Goal: Information Seeking & Learning: Find specific fact

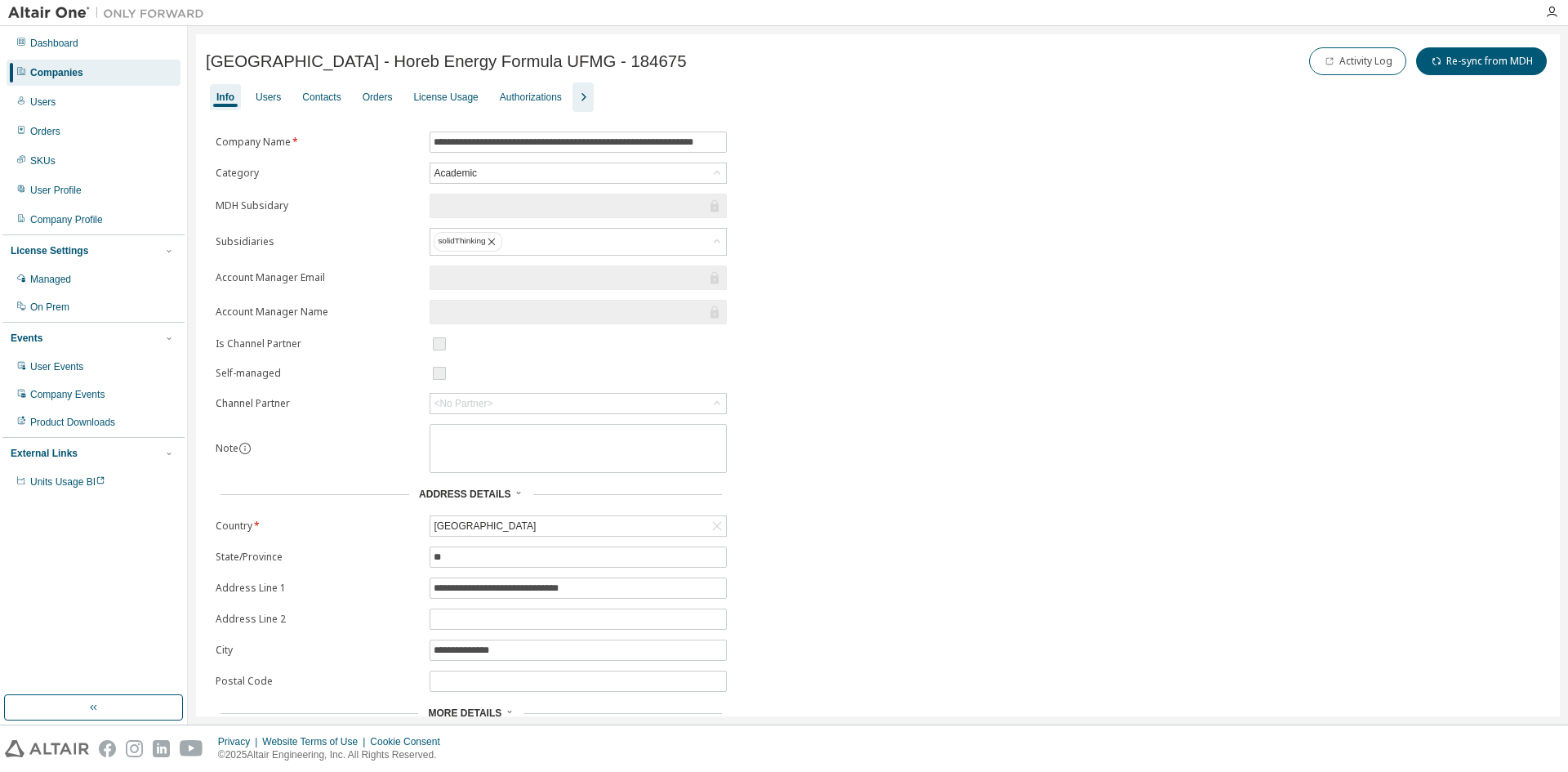
click at [60, 71] on div "Companies" at bounding box center [57, 72] width 53 height 13
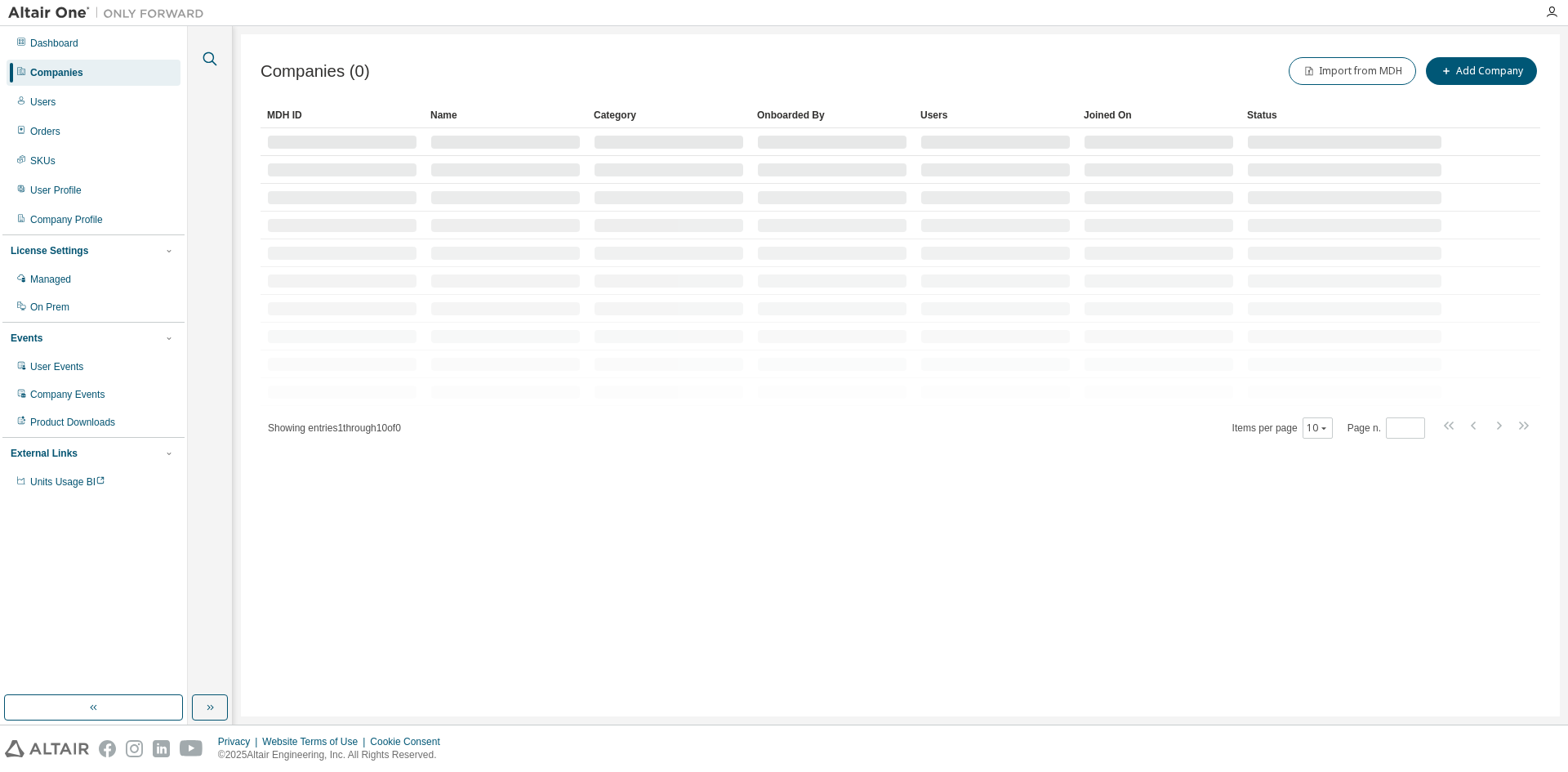
click at [210, 54] on icon "button" at bounding box center [209, 59] width 20 height 20
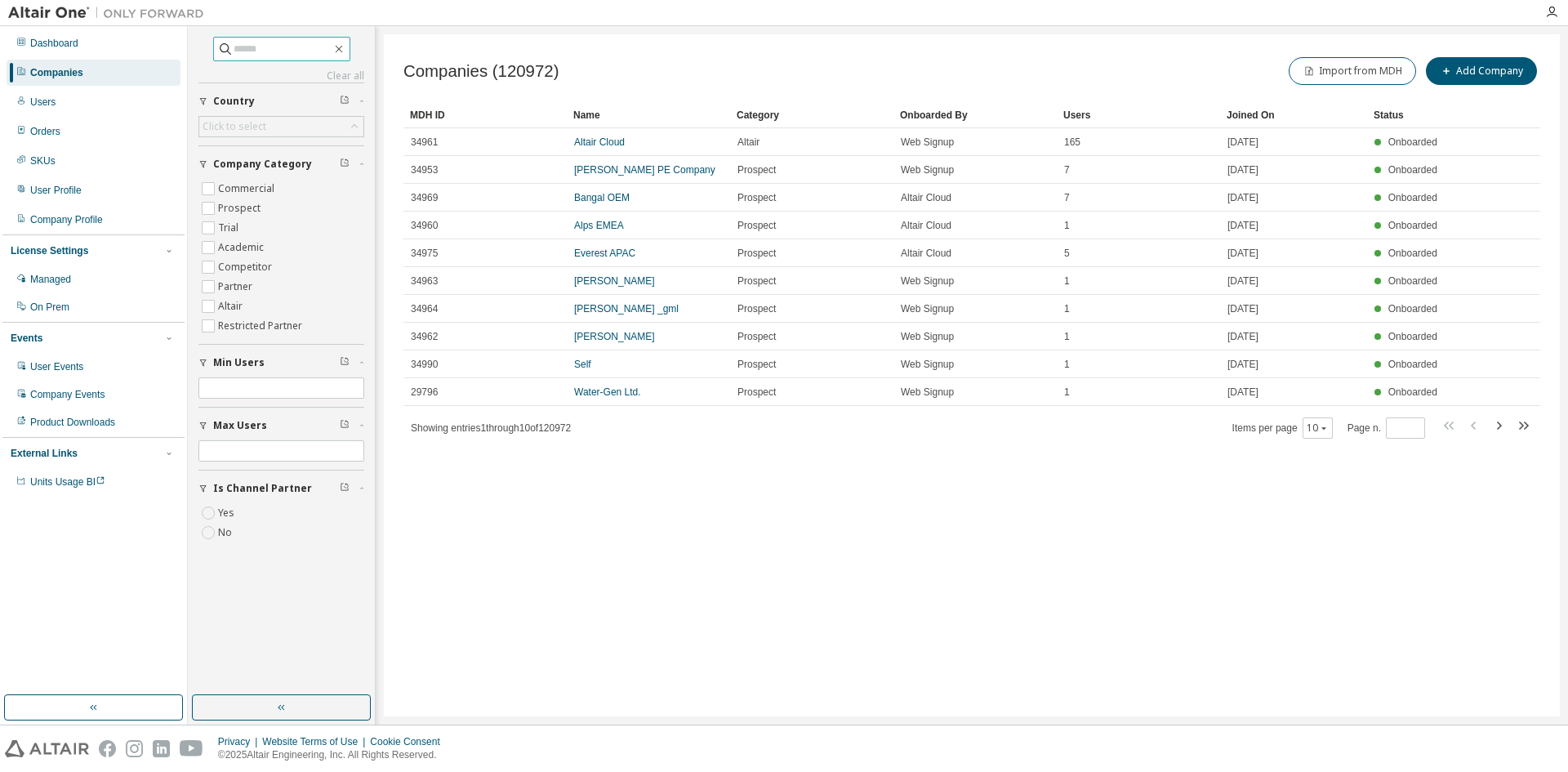
click at [242, 51] on input "text" at bounding box center [282, 49] width 98 height 16
paste input "**********"
type input "**********"
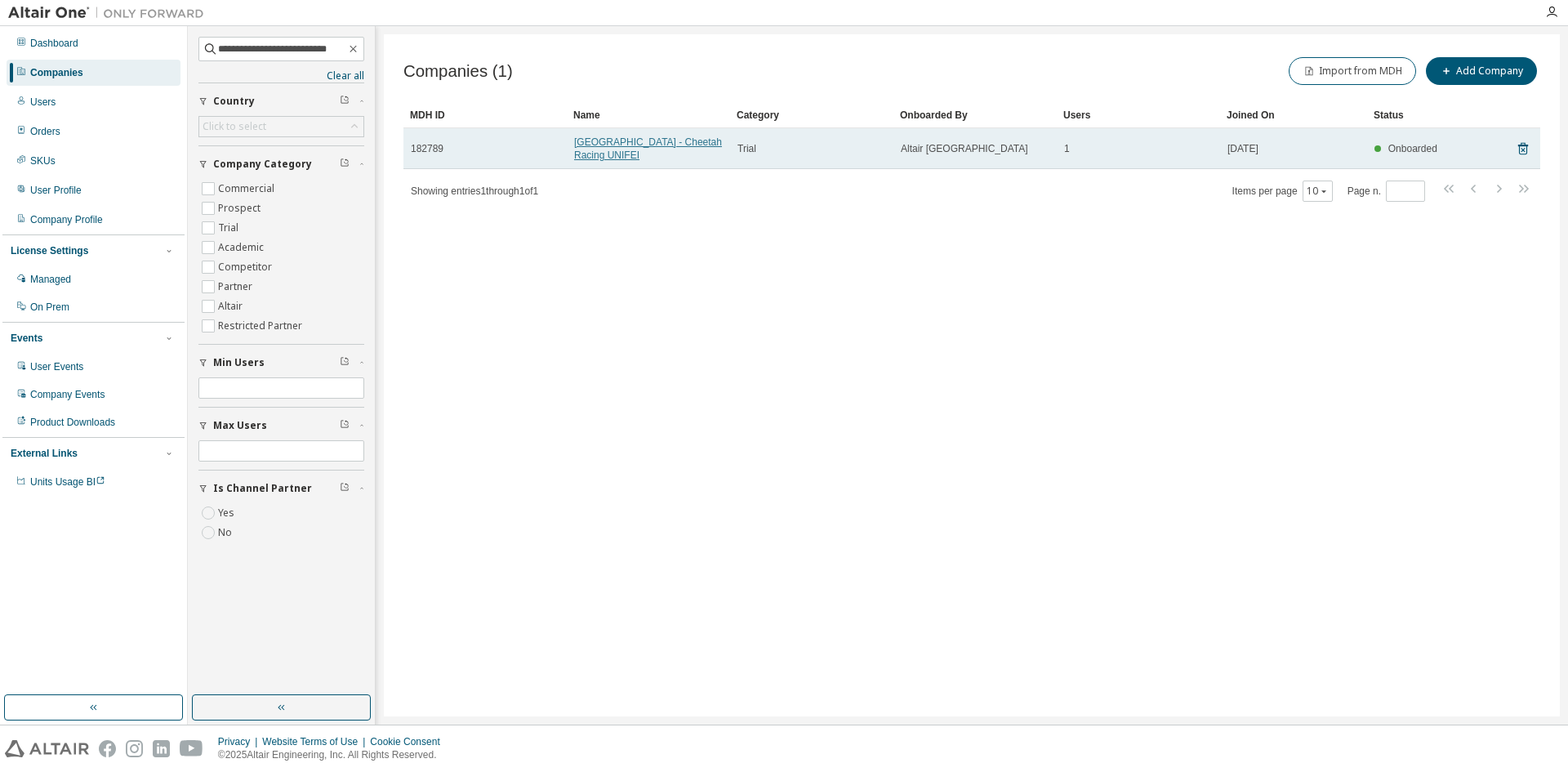
click at [645, 156] on link "[GEOGRAPHIC_DATA] - Cheetah Racing UNIFEI" at bounding box center [649, 148] width 148 height 25
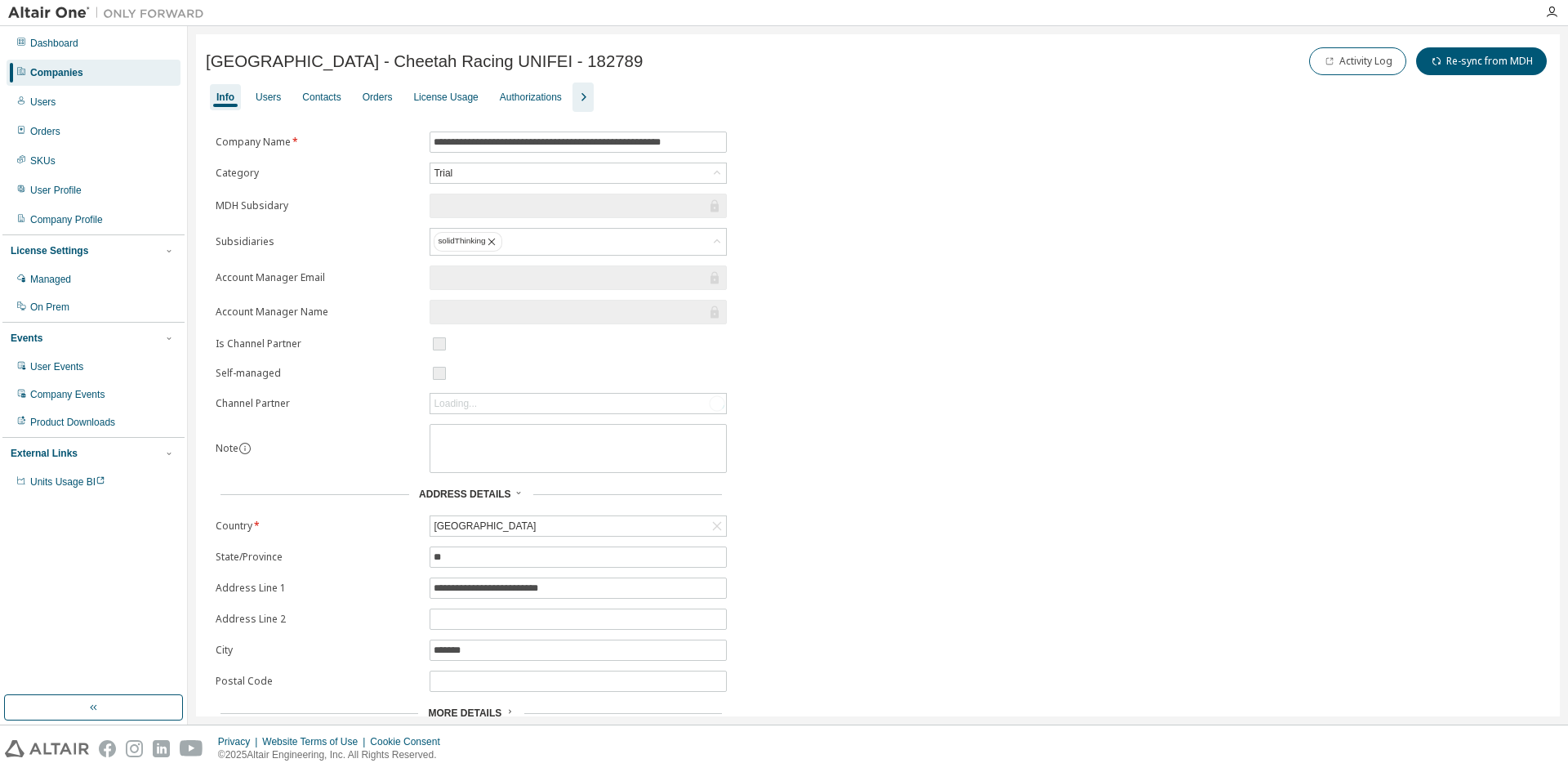
click at [581, 99] on icon "button" at bounding box center [584, 97] width 5 height 9
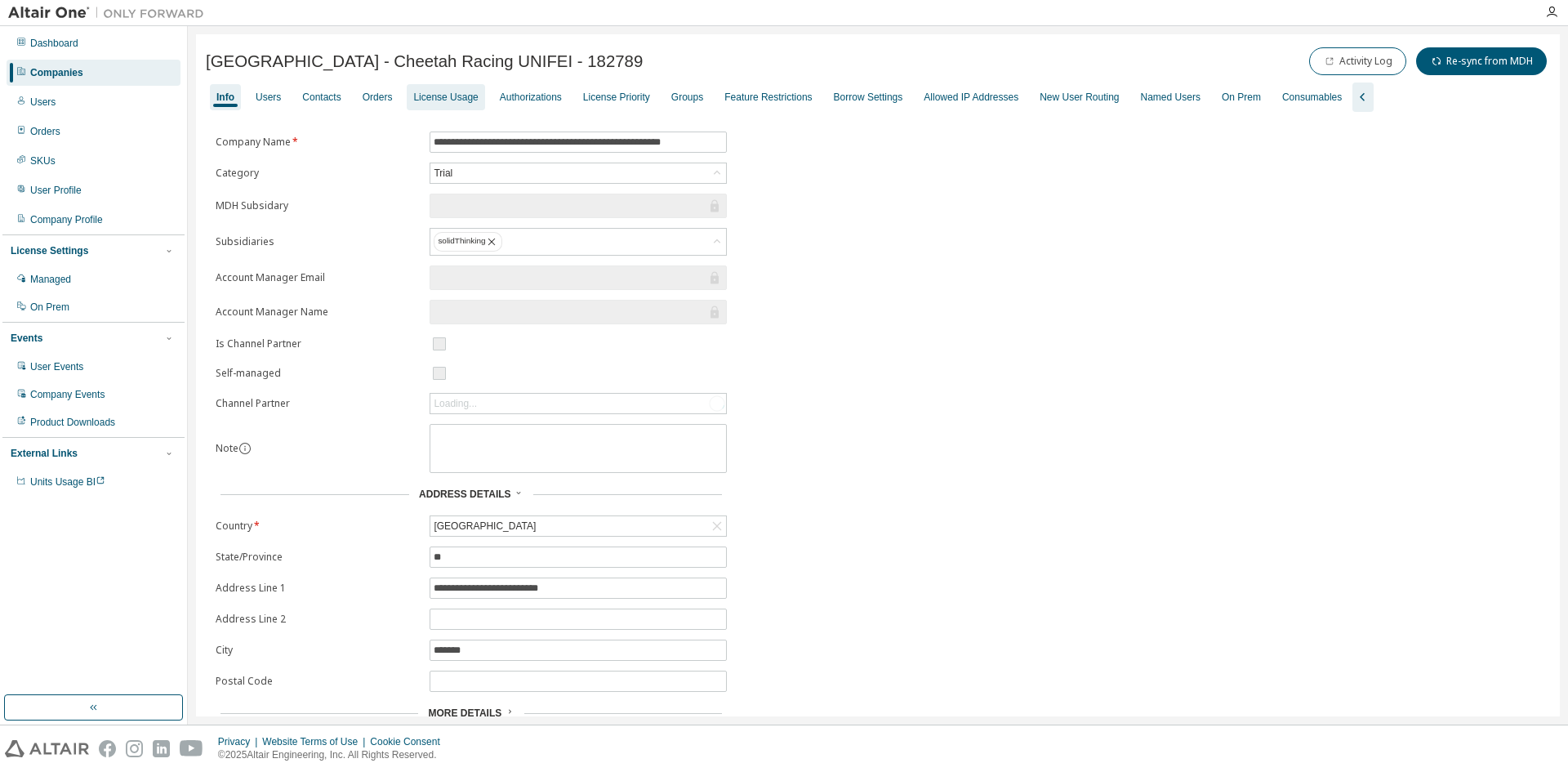
click at [461, 100] on div "License Usage" at bounding box center [446, 97] width 65 height 13
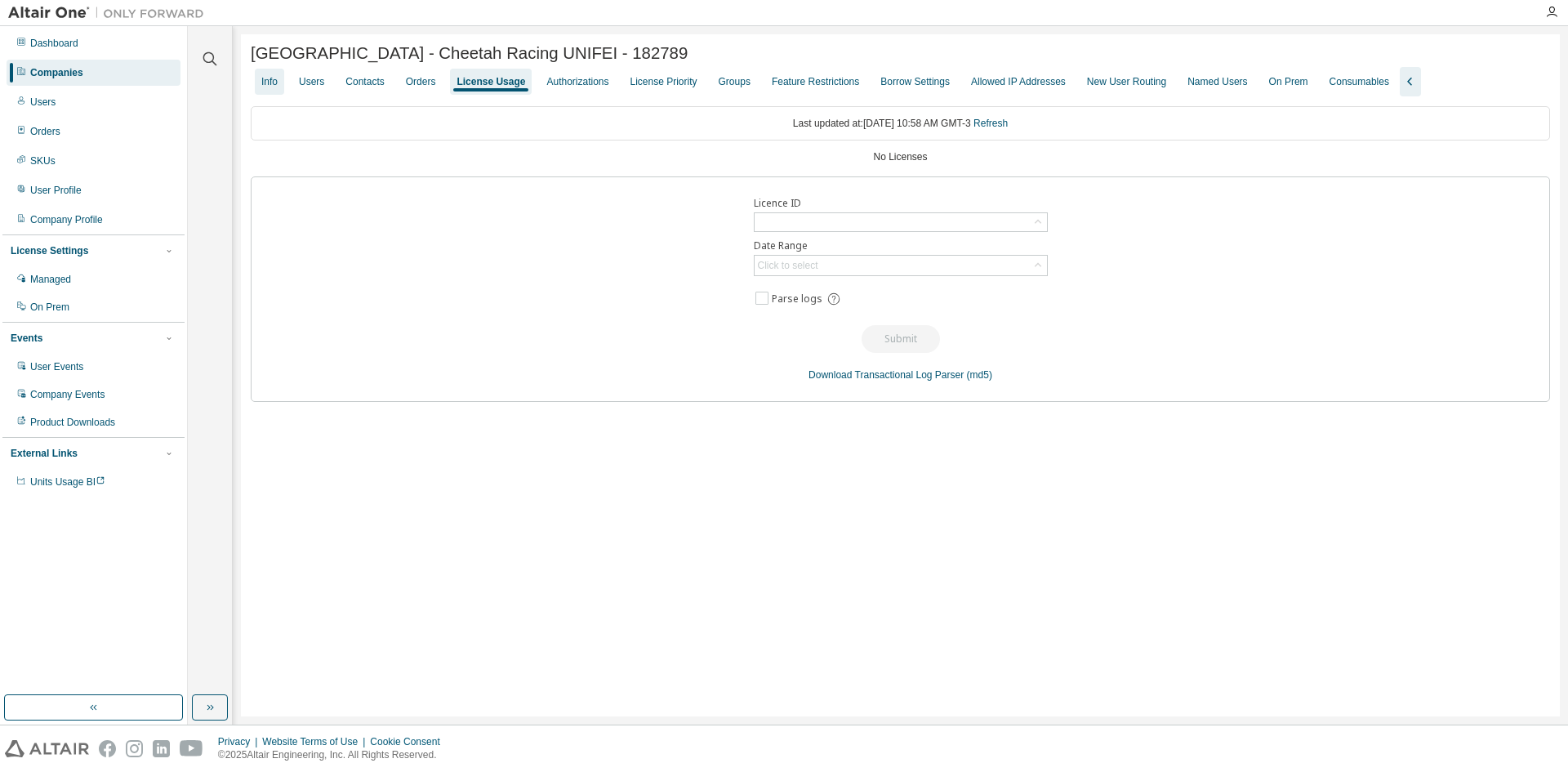
click at [263, 85] on div "Info" at bounding box center [269, 81] width 16 height 13
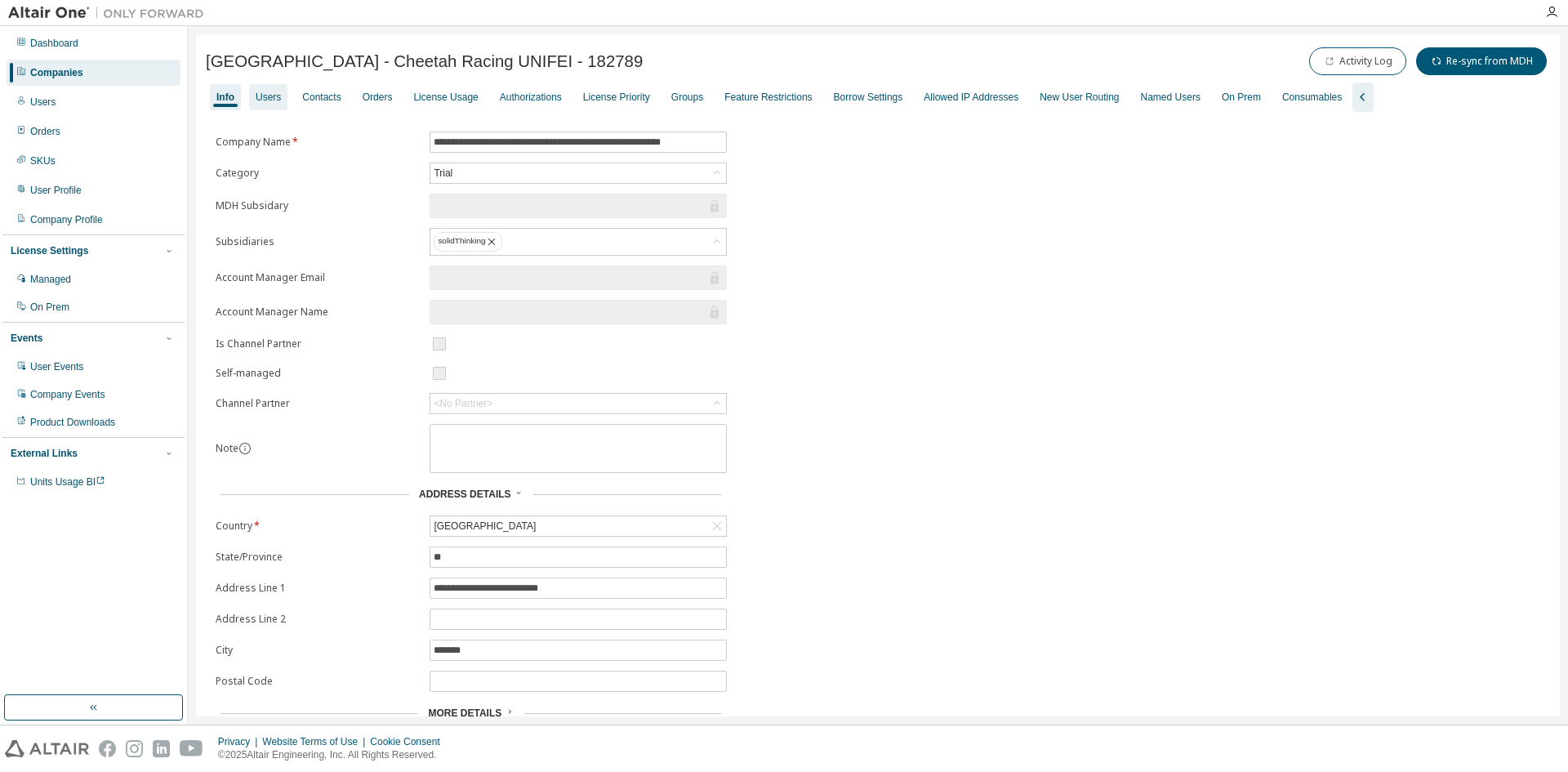
click at [269, 100] on div "Users" at bounding box center [268, 97] width 26 height 13
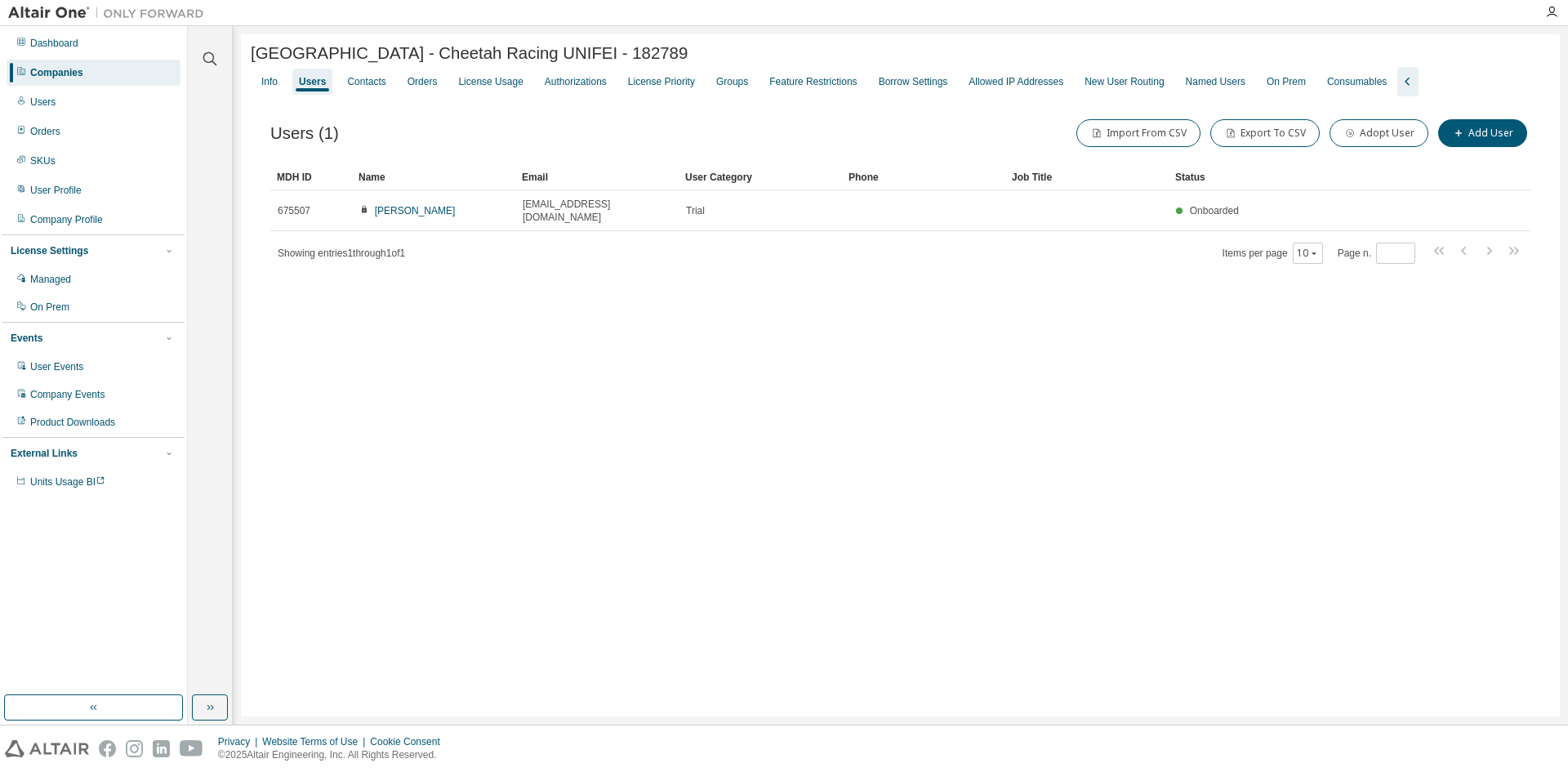
drag, startPoint x: 496, startPoint y: 56, endPoint x: 670, endPoint y: 48, distance: 174.2
click at [670, 48] on span "[GEOGRAPHIC_DATA] - Cheetah Racing UNIFEI - 182789" at bounding box center [469, 54] width 437 height 19
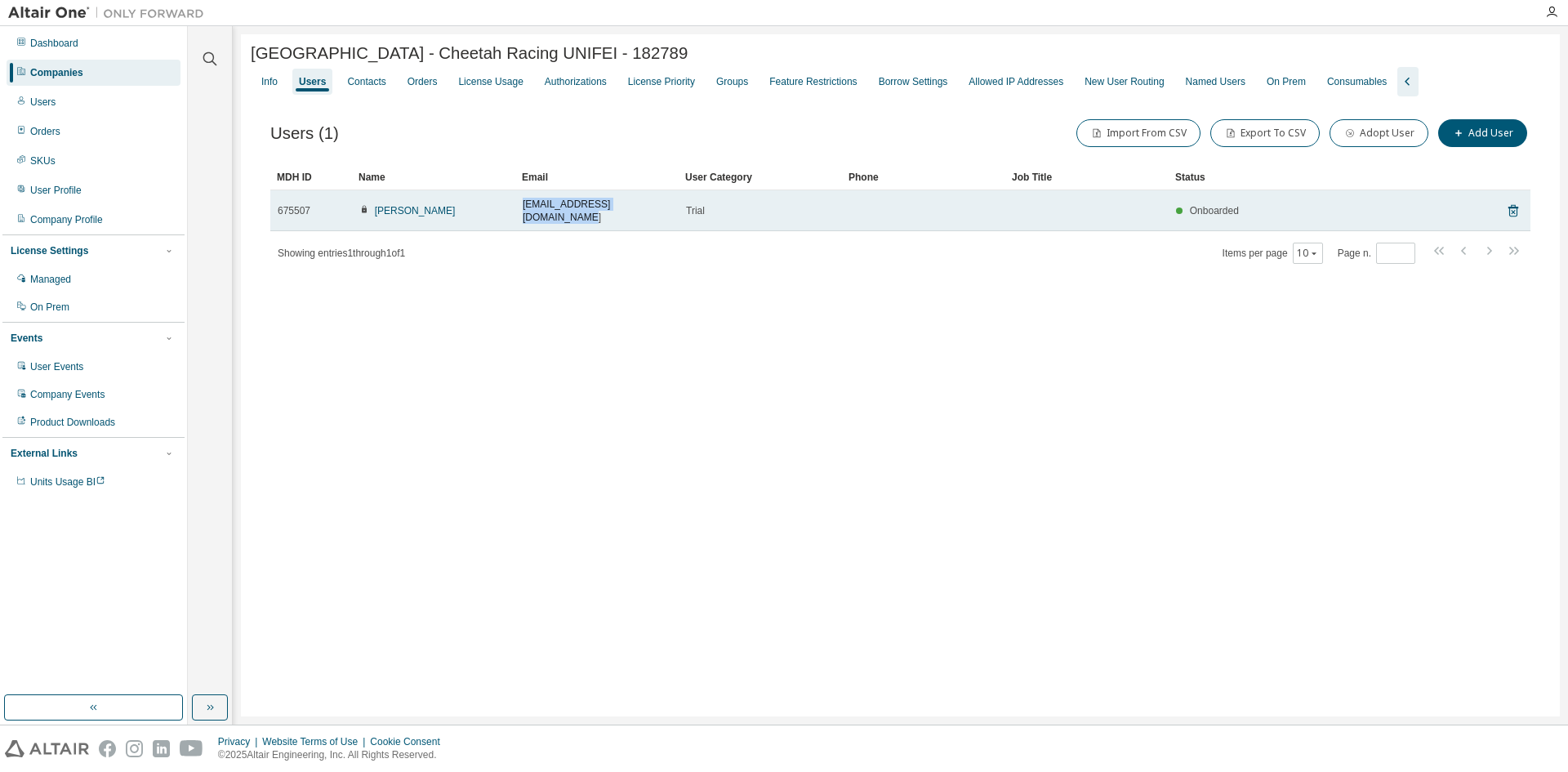
drag, startPoint x: 642, startPoint y: 210, endPoint x: 521, endPoint y: 210, distance: 121.0
click at [521, 210] on td "[EMAIL_ADDRESS][DOMAIN_NAME]" at bounding box center [597, 211] width 163 height 41
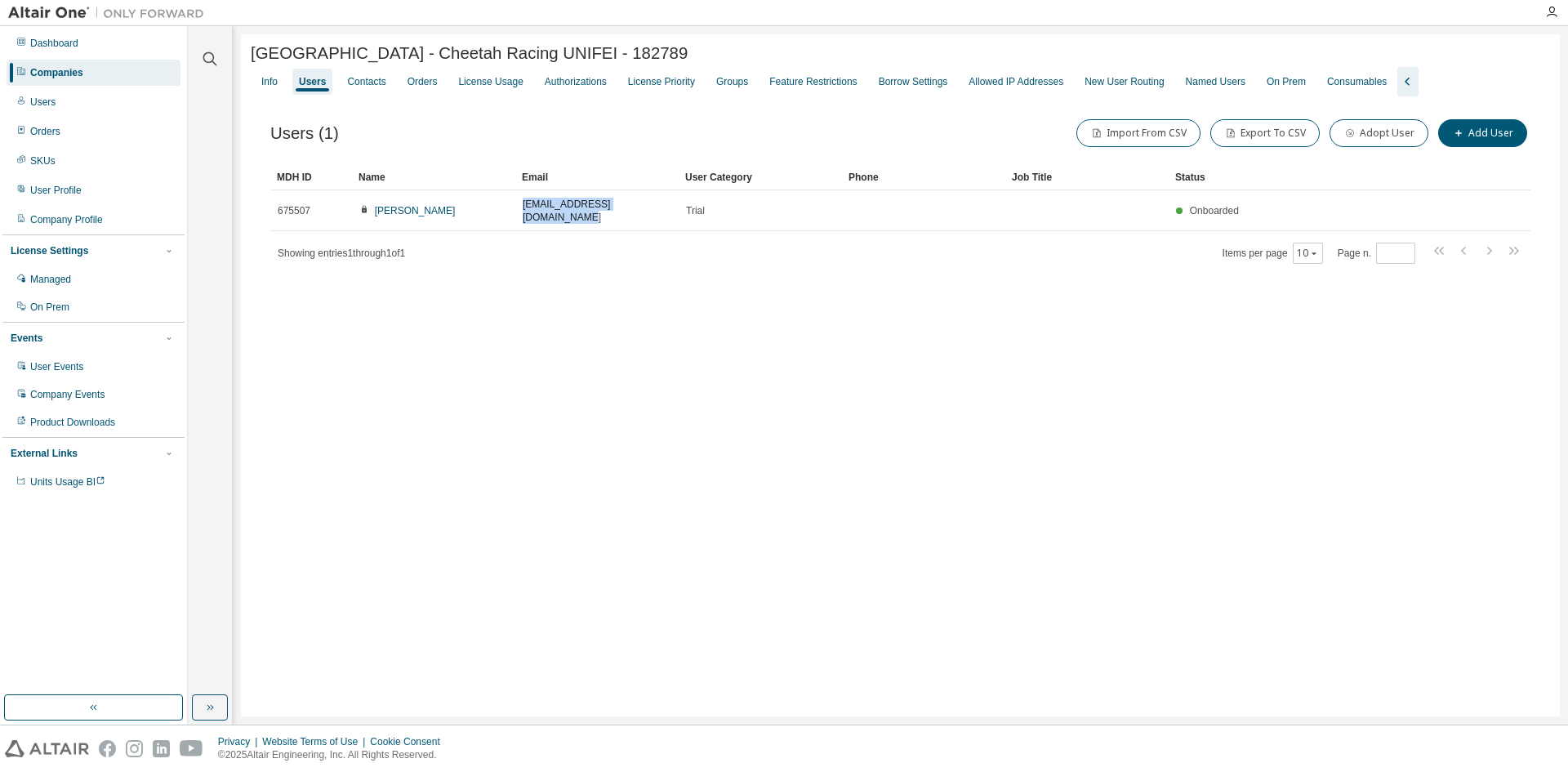
copy span "[EMAIL_ADDRESS][DOMAIN_NAME]"
click at [494, 88] on div "License Usage" at bounding box center [490, 81] width 65 height 13
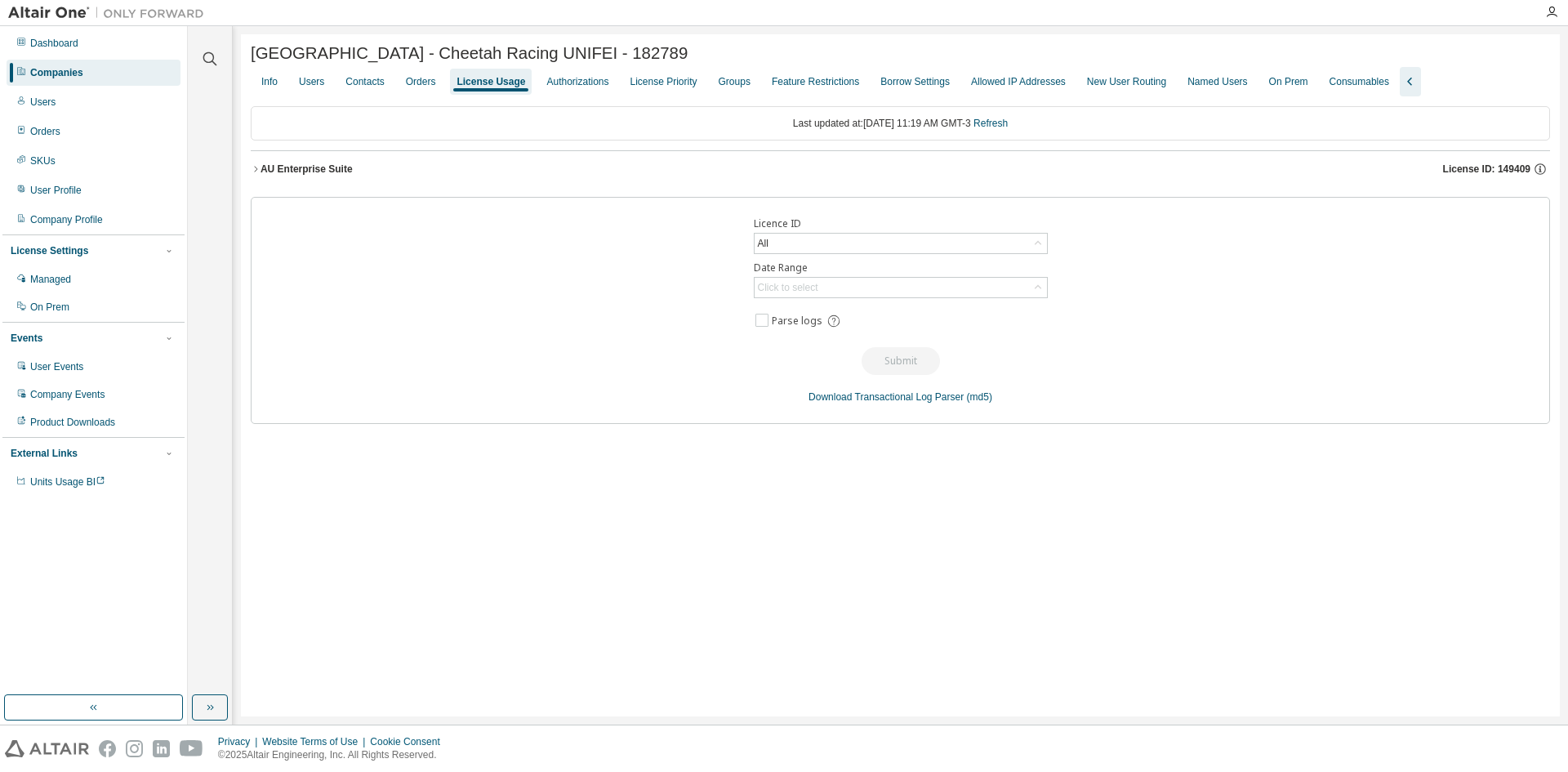
click at [304, 168] on div "AU Enterprise Suite" at bounding box center [306, 169] width 92 height 13
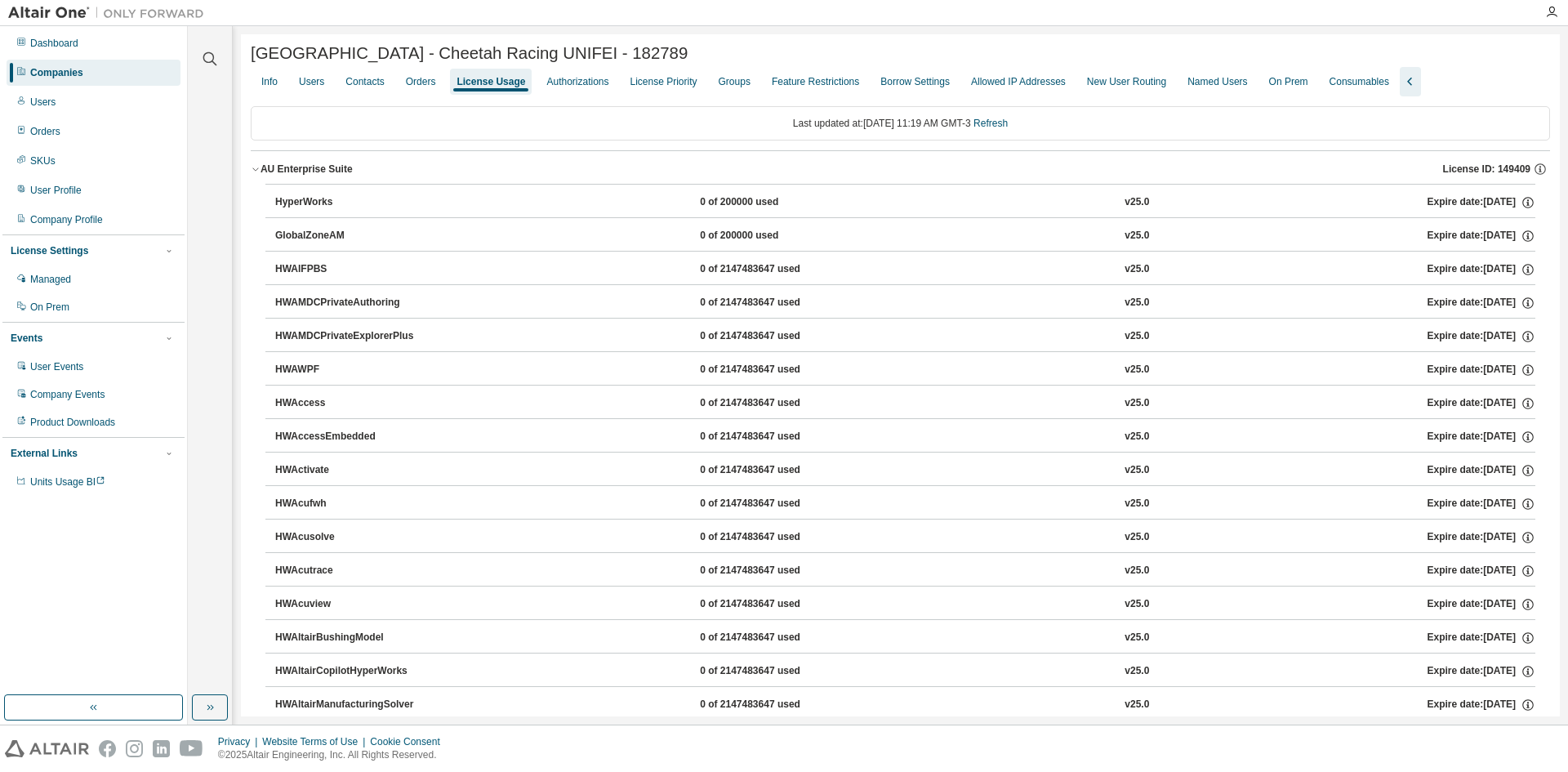
click at [304, 168] on div "AU Enterprise Suite" at bounding box center [306, 169] width 92 height 13
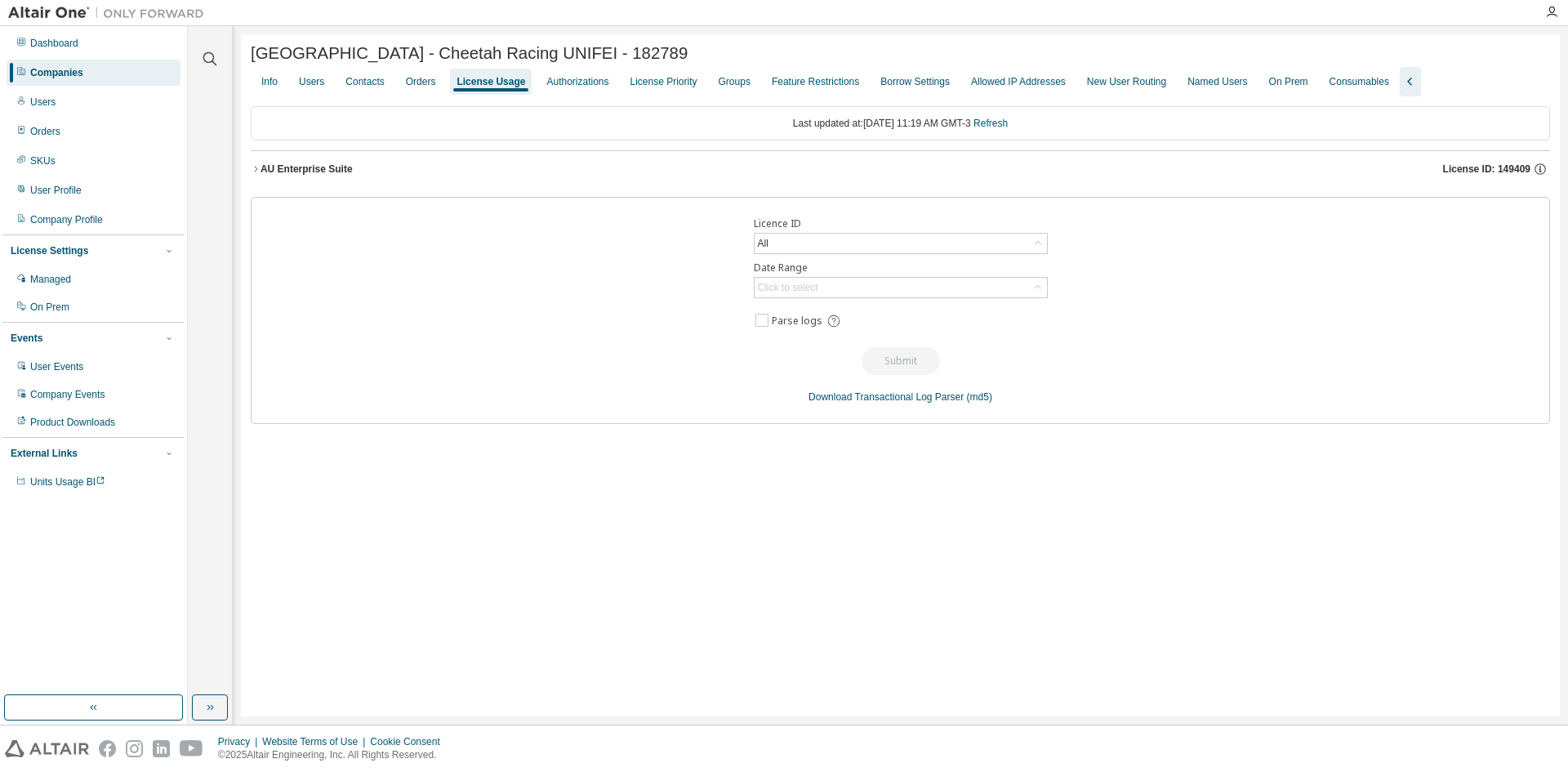
click at [300, 164] on button "AU Enterprise Suite License ID: 149409" at bounding box center [901, 169] width 1300 height 36
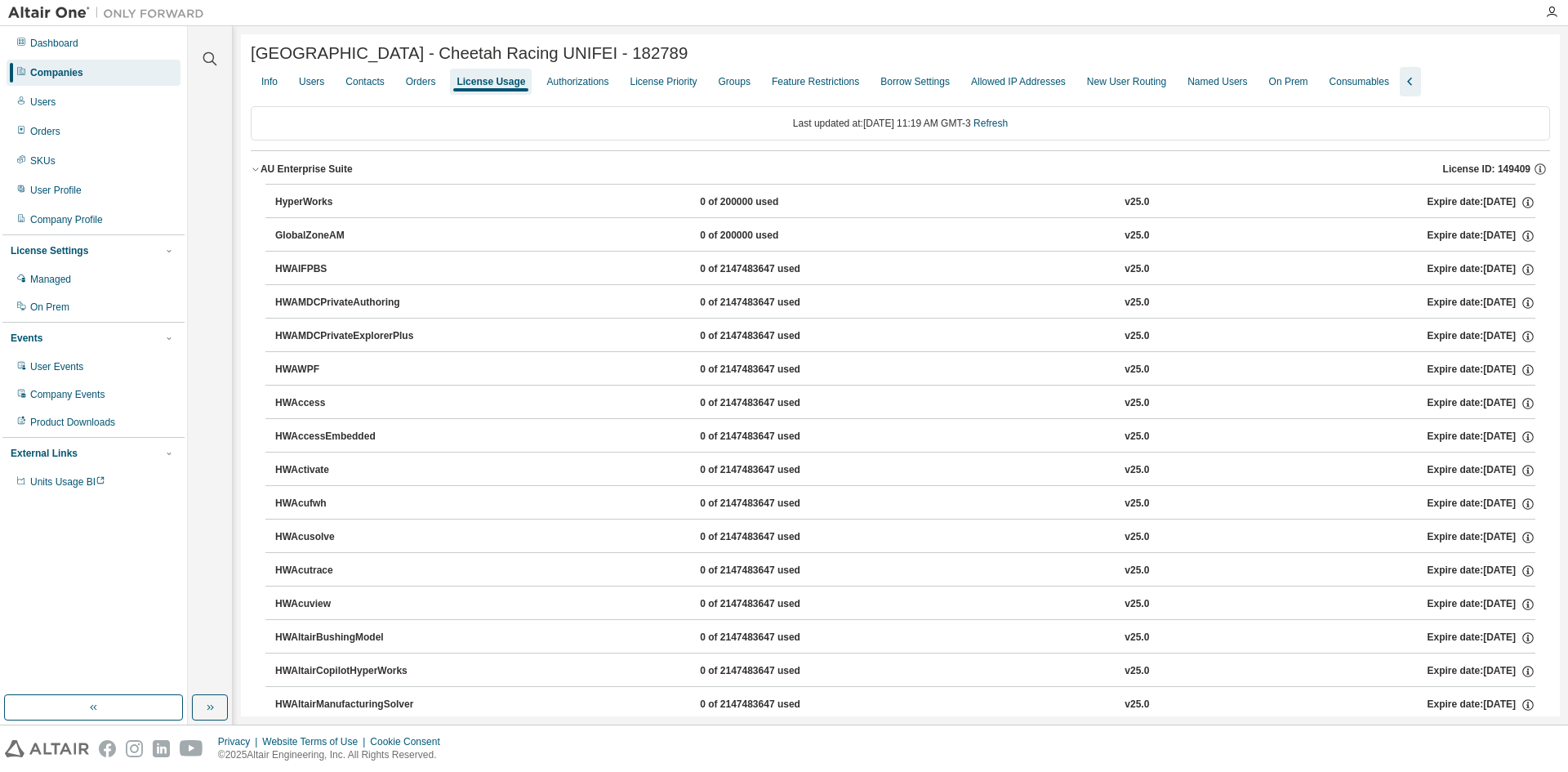
click at [300, 164] on button "AU Enterprise Suite License ID: 149409" at bounding box center [901, 169] width 1300 height 36
